Goal: Task Accomplishment & Management: Complete application form

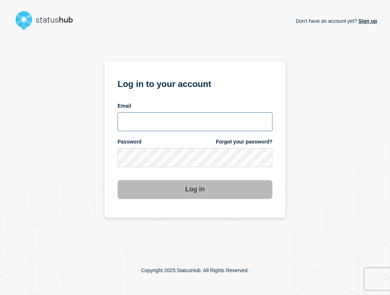
type input "ben.velasco@conexon.us"
click at [183, 124] on input "ben.velasco@conexon.us" at bounding box center [195, 121] width 155 height 19
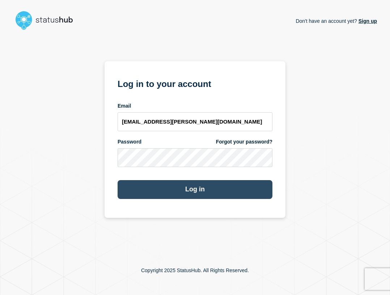
click at [206, 189] on button "Log in" at bounding box center [195, 189] width 155 height 19
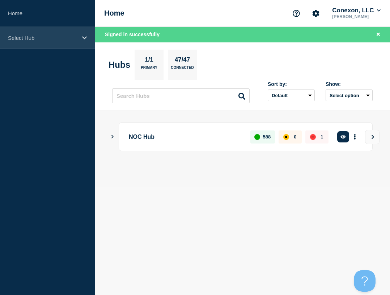
click at [41, 39] on p "Select Hub" at bounding box center [43, 38] width 70 height 6
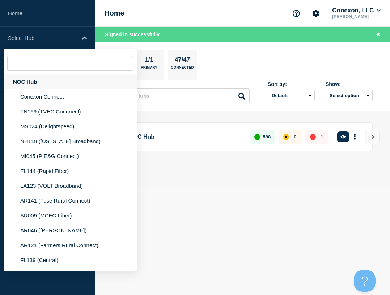
click at [45, 80] on div "NOC Hub" at bounding box center [70, 81] width 133 height 15
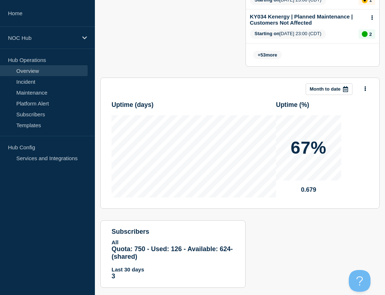
scroll to position [415, 0]
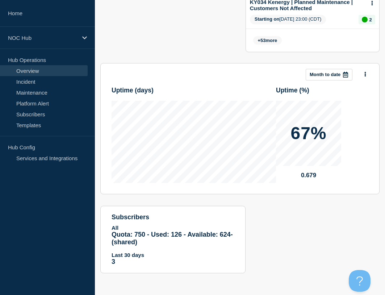
drag, startPoint x: 328, startPoint y: 74, endPoint x: 285, endPoint y: 104, distance: 53.1
click at [328, 74] on p "Month to date" at bounding box center [325, 74] width 31 height 5
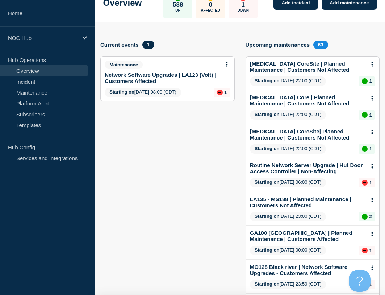
scroll to position [0, 0]
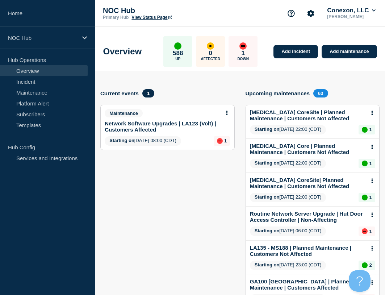
drag, startPoint x: 43, startPoint y: 95, endPoint x: 47, endPoint y: 97, distance: 3.9
click at [43, 95] on link "Maintenance" at bounding box center [44, 92] width 88 height 11
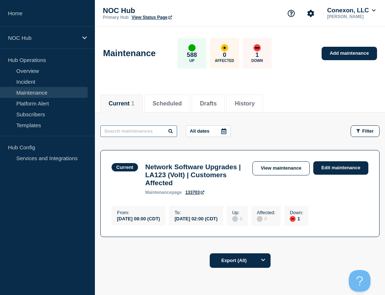
click at [128, 133] on input "text" at bounding box center [138, 131] width 77 height 12
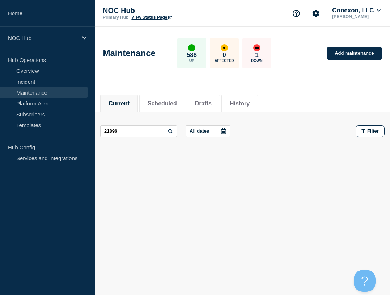
click at [206, 129] on p "All dates" at bounding box center [200, 130] width 20 height 5
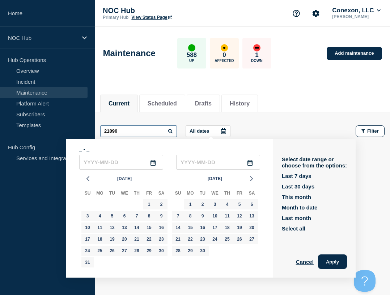
click at [141, 136] on input "21896" at bounding box center [138, 131] width 77 height 12
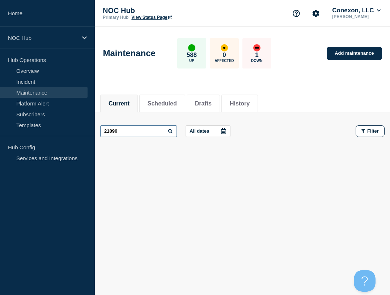
click at [141, 135] on input "21896" at bounding box center [138, 131] width 77 height 12
type input "Tombigbee"
click at [141, 133] on input "Tombigbee" at bounding box center [138, 131] width 77 height 12
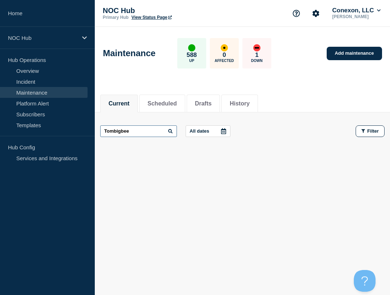
click at [141, 133] on input "Tombigbee" at bounding box center [138, 131] width 77 height 12
type input "MS006"
click at [211, 185] on div "Current Scheduled Drafts History Current Scheduled Drafts History MS006 All dat…" at bounding box center [243, 148] width 296 height 123
click at [177, 102] on button "Scheduled" at bounding box center [162, 103] width 29 height 7
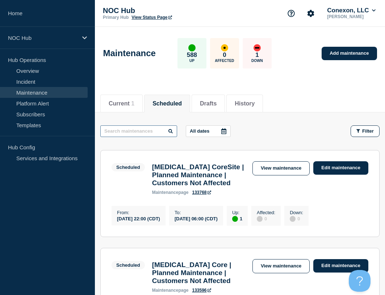
click at [137, 133] on input "text" at bounding box center [138, 131] width 77 height 12
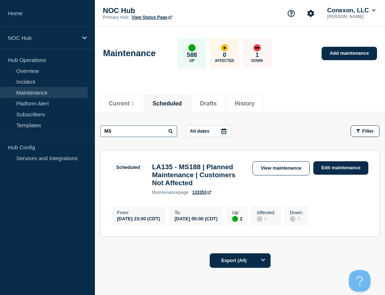
click at [137, 133] on input "MS" at bounding box center [138, 131] width 77 height 12
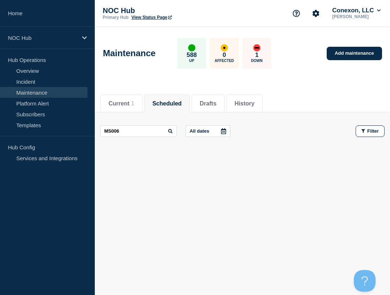
click at [192, 172] on div "Current Scheduled Drafts History Current 1 Scheduled Drafts History MS006 All d…" at bounding box center [243, 148] width 296 height 123
click at [134, 131] on input "MS006" at bounding box center [138, 131] width 77 height 12
type input "[PERSON_NAME]"
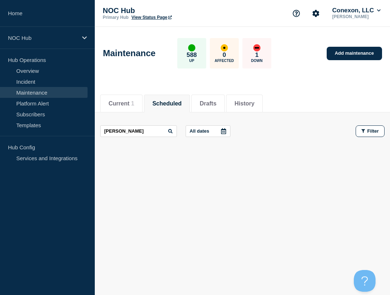
click at [162, 174] on div "Current Scheduled Drafts History Current 1 Scheduled Drafts History [PERSON_NAM…" at bounding box center [243, 148] width 296 height 123
click at [217, 104] on button "Drafts" at bounding box center [208, 103] width 17 height 7
click at [178, 104] on button "Scheduled" at bounding box center [166, 103] width 29 height 7
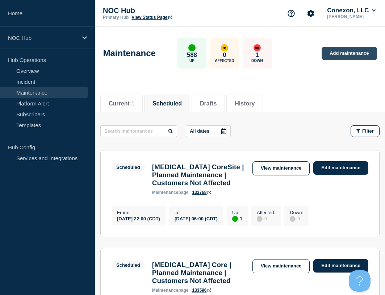
click at [352, 55] on link "Add maintenance" at bounding box center [349, 53] width 55 height 13
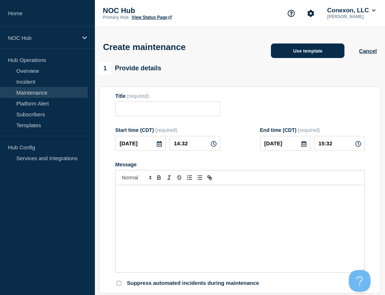
click at [322, 50] on button "Use template" at bounding box center [308, 50] width 74 height 14
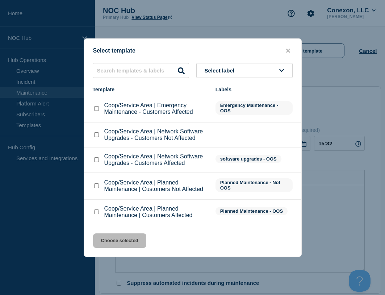
click at [99, 186] on input "Coop/Service Area | Planned Maintenance | Customers Not Affected checkbox" at bounding box center [96, 185] width 5 height 5
checkbox input "true"
click at [124, 238] on button "Choose selected" at bounding box center [119, 240] width 53 height 14
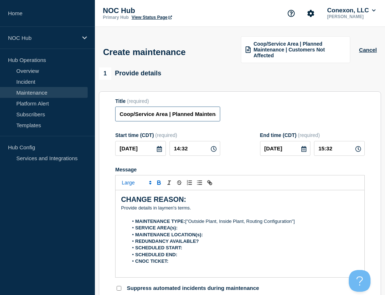
drag, startPoint x: 168, startPoint y: 116, endPoint x: 113, endPoint y: 114, distance: 54.4
click at [114, 114] on section "Title (required) Coop/Service Area | Planned Maintenance | Customers Not Affect…" at bounding box center [240, 195] width 282 height 208
type input "MS006 Tombigbee | Planned Maintenance | Customers Not Affected"
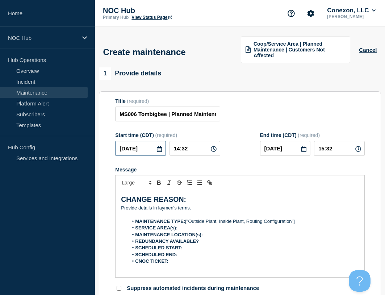
click at [151, 153] on input "[DATE]" at bounding box center [140, 148] width 51 height 15
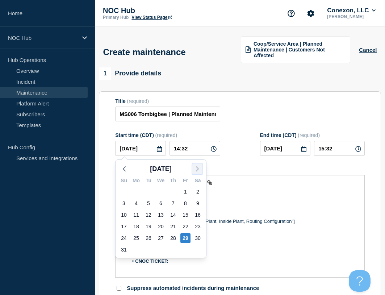
click at [196, 173] on icon "button" at bounding box center [197, 168] width 9 height 9
click at [164, 190] on div "3" at bounding box center [161, 192] width 10 height 10
type input "[DATE]"
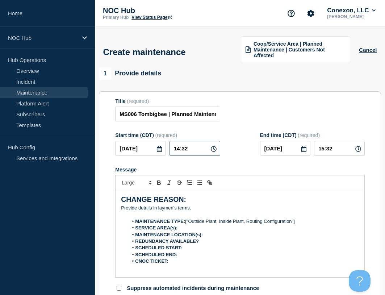
drag, startPoint x: 197, startPoint y: 152, endPoint x: 163, endPoint y: 153, distance: 34.4
click at [163, 153] on div "[DATE] 14:32" at bounding box center [167, 148] width 105 height 15
type input "10:45"
type input "11:45"
type input "23:45"
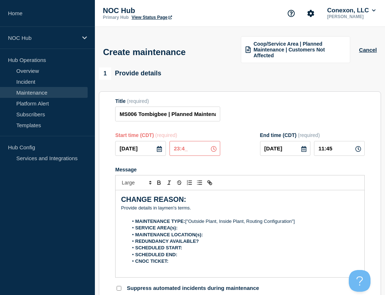
type input "[DATE]"
type input "03:45"
click at [178, 148] on input "23:45" at bounding box center [194, 148] width 51 height 15
type input "22:45"
click at [325, 147] on input "02:45" at bounding box center [339, 148] width 51 height 15
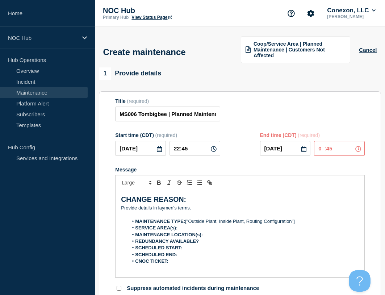
type input "03:45"
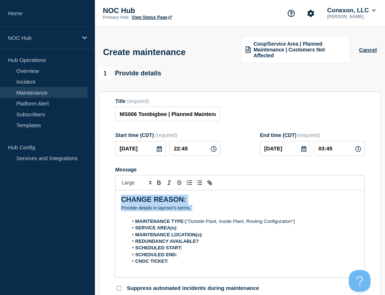
drag, startPoint x: 198, startPoint y: 207, endPoint x: 72, endPoint y: 182, distance: 128.8
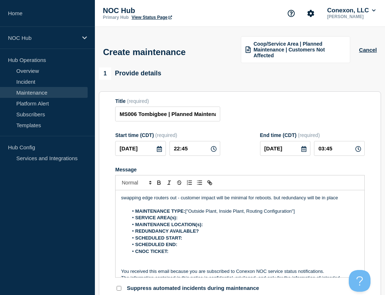
click at [183, 197] on p "swapping edge routers out - customer impact will be minimal for reboots. but re…" at bounding box center [240, 197] width 238 height 7
drag, startPoint x: 186, startPoint y: 212, endPoint x: 329, endPoint y: 214, distance: 143.1
click at [329, 214] on li "MAINTENANCE TYPE: ["Outside Plant, Inside Plant, Routing Configuration"]" at bounding box center [243, 211] width 231 height 7
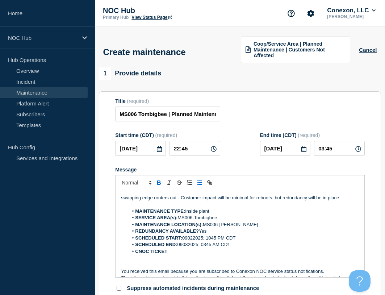
click at [240, 243] on li "SCHEDULED END: 09032025; 0345 AM CDt" at bounding box center [243, 244] width 231 height 7
click at [180, 252] on strong "CNOC TICKET 21869" at bounding box center [159, 250] width 48 height 5
click at [240, 126] on form "Title (required) MS006 Tombigbee | Planned Maintenance | Customers Not Affected…" at bounding box center [240, 195] width 250 height 194
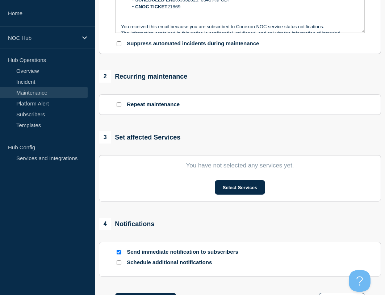
scroll to position [254, 0]
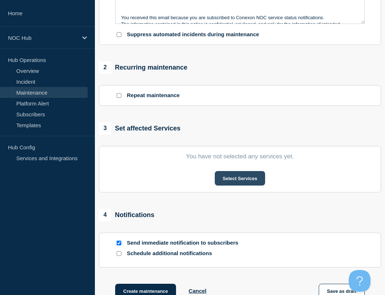
click at [235, 184] on button "Select Services" at bounding box center [240, 178] width 50 height 14
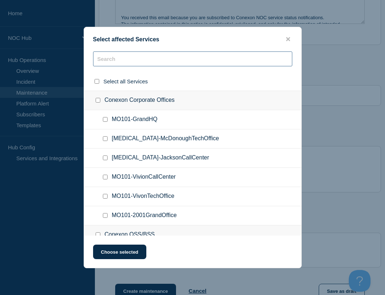
click at [128, 54] on input "text" at bounding box center [192, 58] width 199 height 15
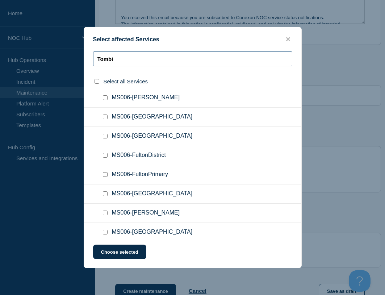
scroll to position [72, 0]
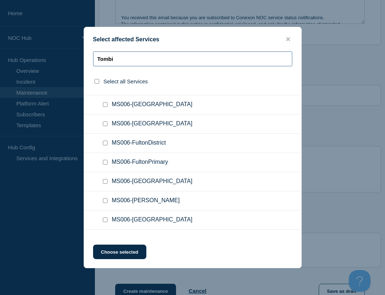
type input "Tombi"
click at [104, 164] on input "MS006-FultonPrimary checkbox" at bounding box center [105, 162] width 5 height 5
checkbox input "true"
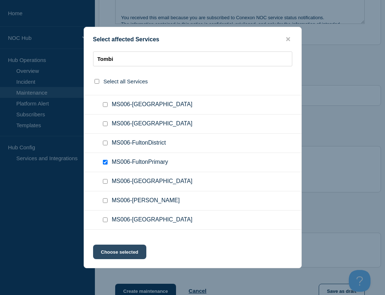
click at [113, 248] on button "Choose selected" at bounding box center [119, 251] width 53 height 14
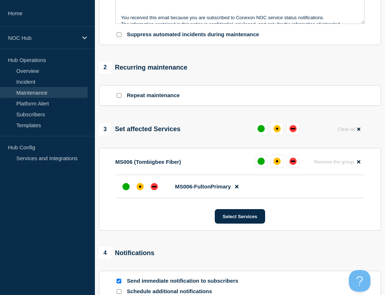
scroll to position [181, 0]
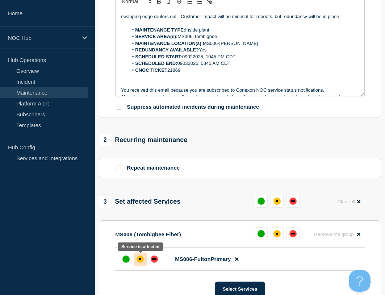
click at [144, 257] on div at bounding box center [140, 258] width 13 height 13
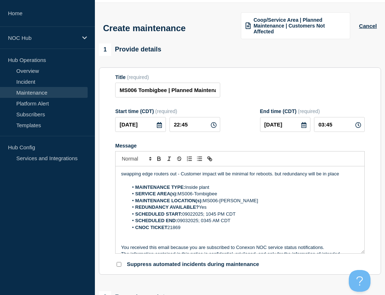
scroll to position [36, 0]
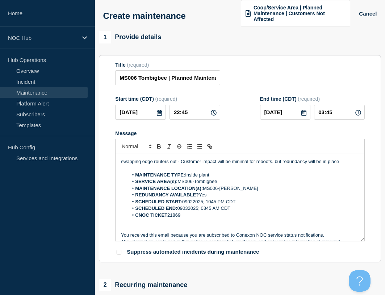
drag, startPoint x: 273, startPoint y: 163, endPoint x: 342, endPoint y: 159, distance: 68.2
click at [340, 159] on p "swapping edge routers out - Customer impact will be minimal for reboots. but re…" at bounding box center [240, 161] width 238 height 7
click at [292, 160] on p "Swapping edge routers out - Customer impact will be minimal for reboots." at bounding box center [240, 161] width 238 height 7
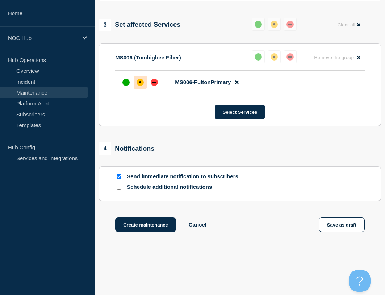
scroll to position [362, 0]
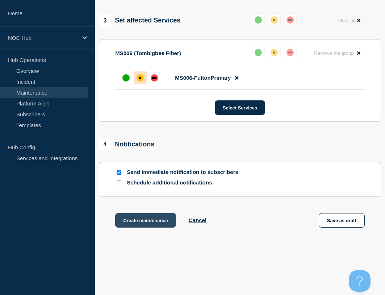
click at [154, 221] on button "Create maintenance" at bounding box center [145, 220] width 61 height 14
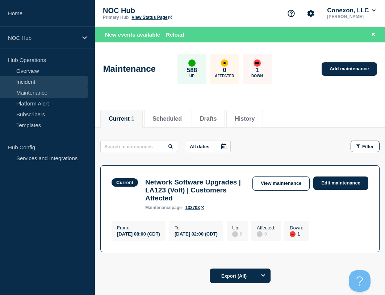
click at [39, 80] on link "Incident" at bounding box center [44, 81] width 88 height 11
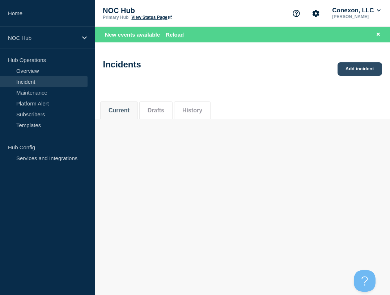
click at [362, 71] on link "Add incident" at bounding box center [360, 68] width 45 height 13
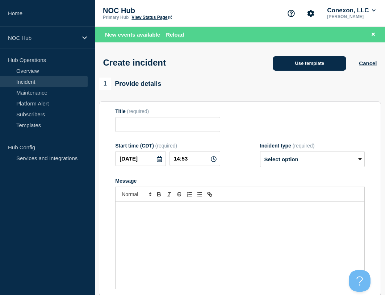
click at [310, 60] on button "Use template" at bounding box center [310, 63] width 74 height 14
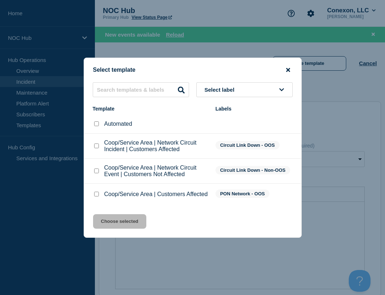
click at [287, 68] on icon "close button" at bounding box center [288, 70] width 4 height 4
